Goal: Navigation & Orientation: Find specific page/section

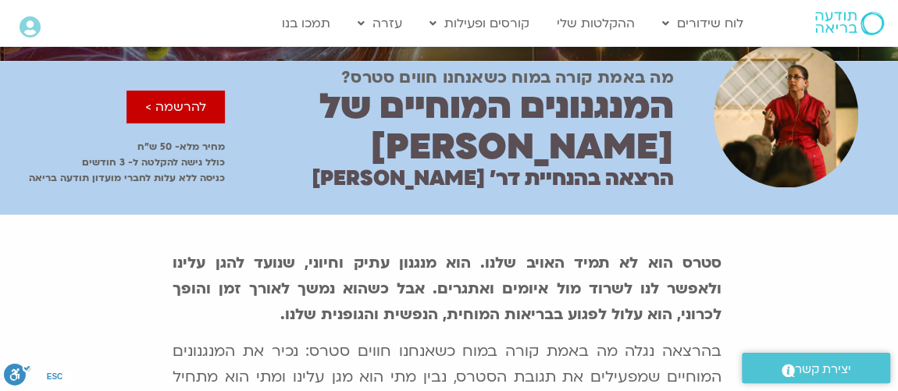
scroll to position [284, 0]
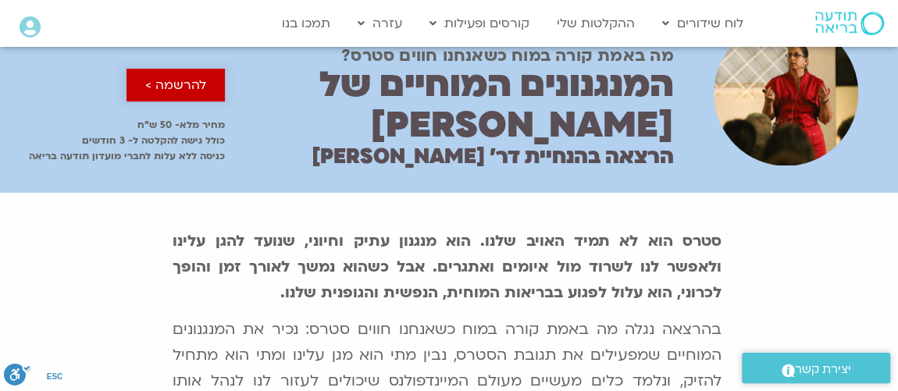
click at [181, 74] on link "להרשמה >" at bounding box center [176, 85] width 98 height 33
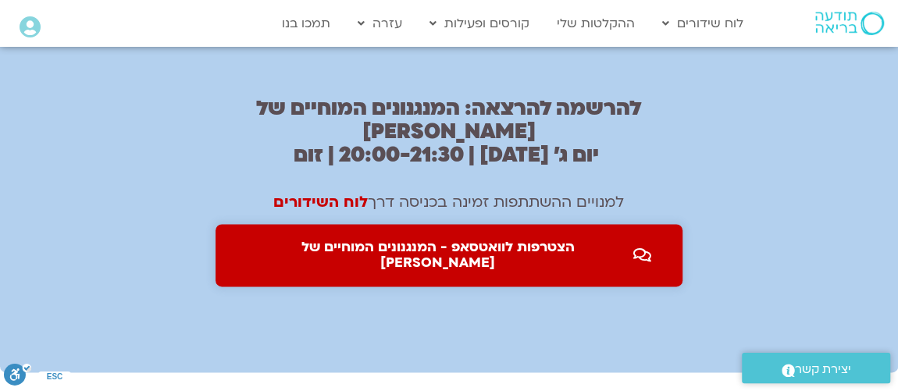
scroll to position [994, 0]
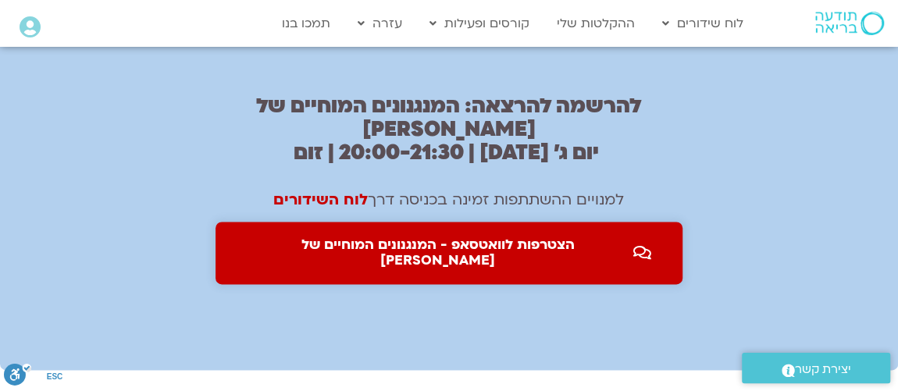
click at [489, 237] on span "הצטרפות לוואטסאפ - המנגנונים המוחיים של סטרס" at bounding box center [438, 252] width 383 height 31
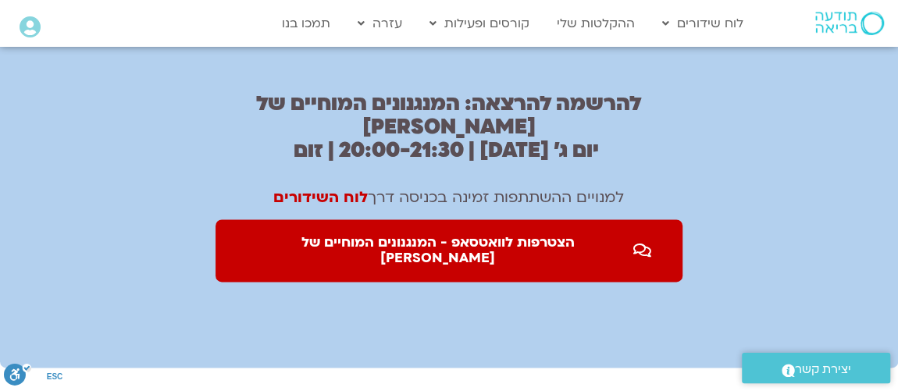
scroll to position [947, 0]
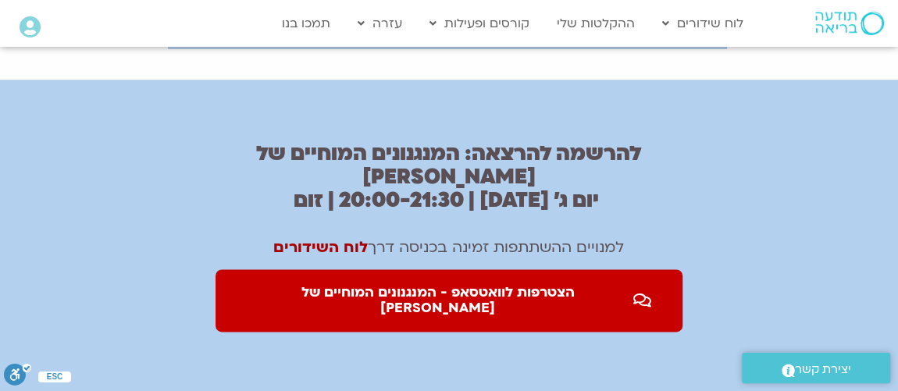
click at [338, 237] on link "לוח השידורים" at bounding box center [320, 247] width 95 height 20
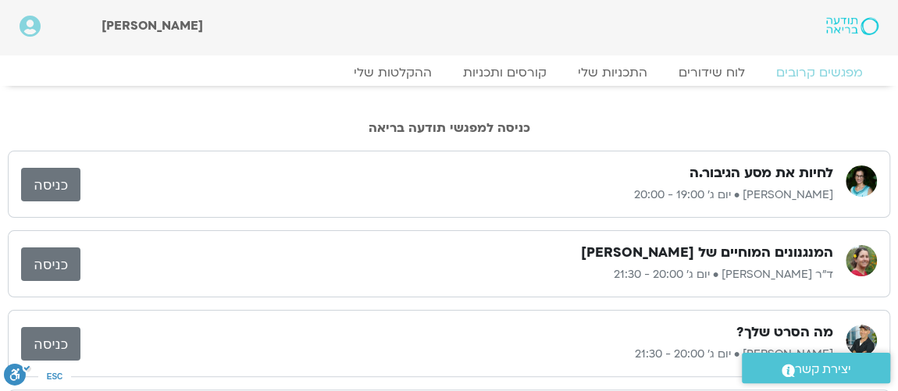
click at [66, 259] on link "כניסה" at bounding box center [50, 265] width 59 height 34
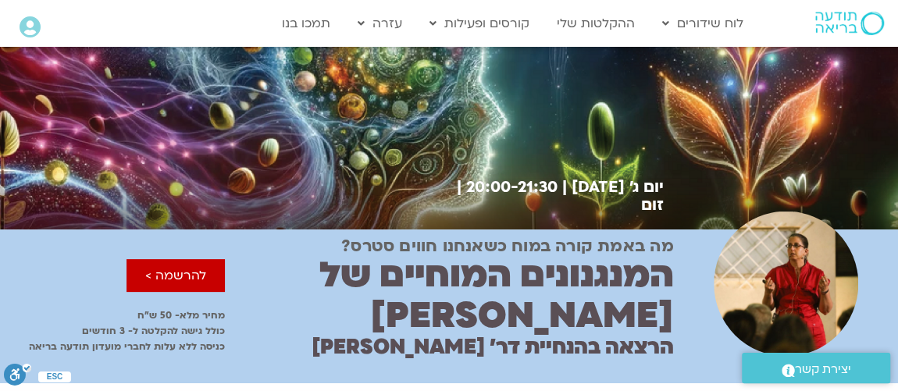
scroll to position [189, 0]
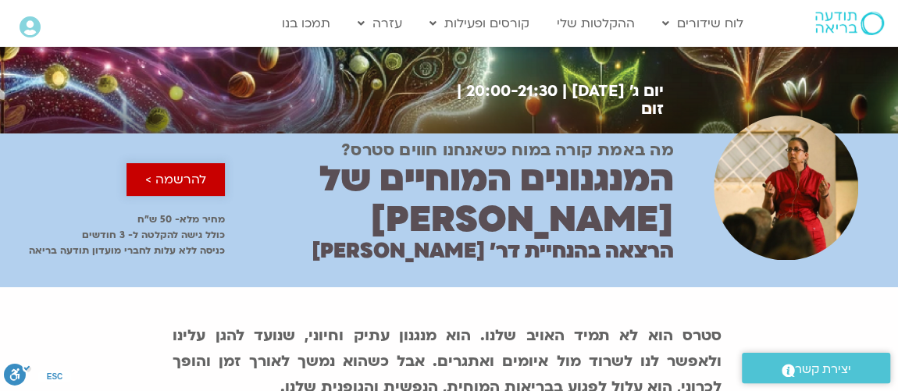
click at [182, 186] on span "להרשמה >" at bounding box center [175, 180] width 61 height 14
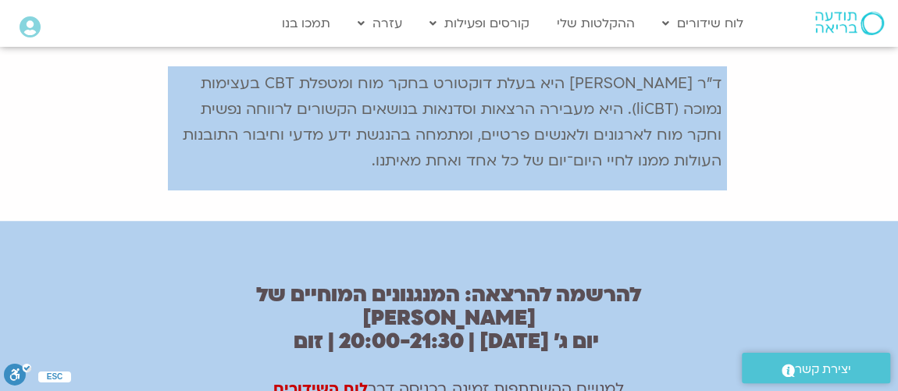
scroll to position [900, 0]
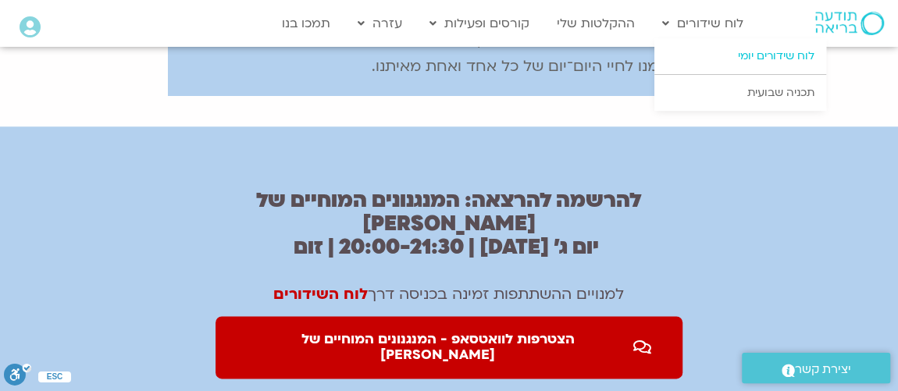
click at [763, 58] on link "לוח שידורים יומי" at bounding box center [741, 56] width 172 height 36
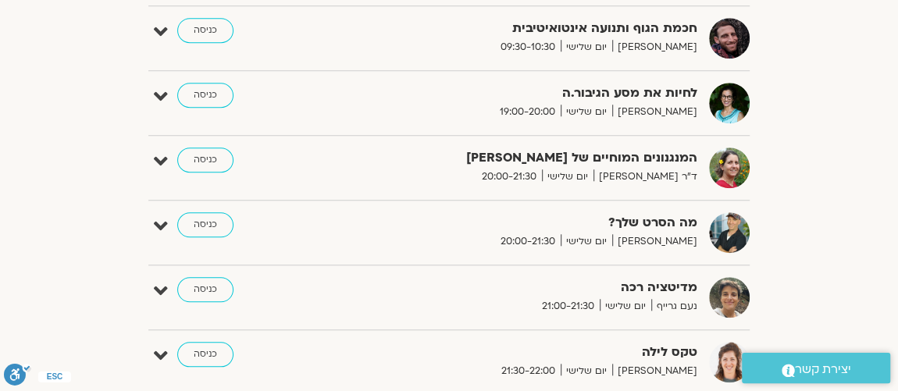
scroll to position [514, 0]
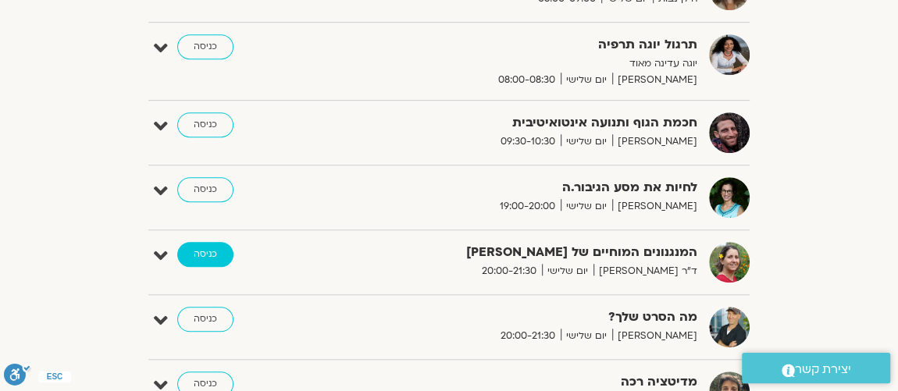
click at [220, 255] on link "כניסה" at bounding box center [205, 254] width 56 height 25
